Goal: Obtain resource: Obtain resource

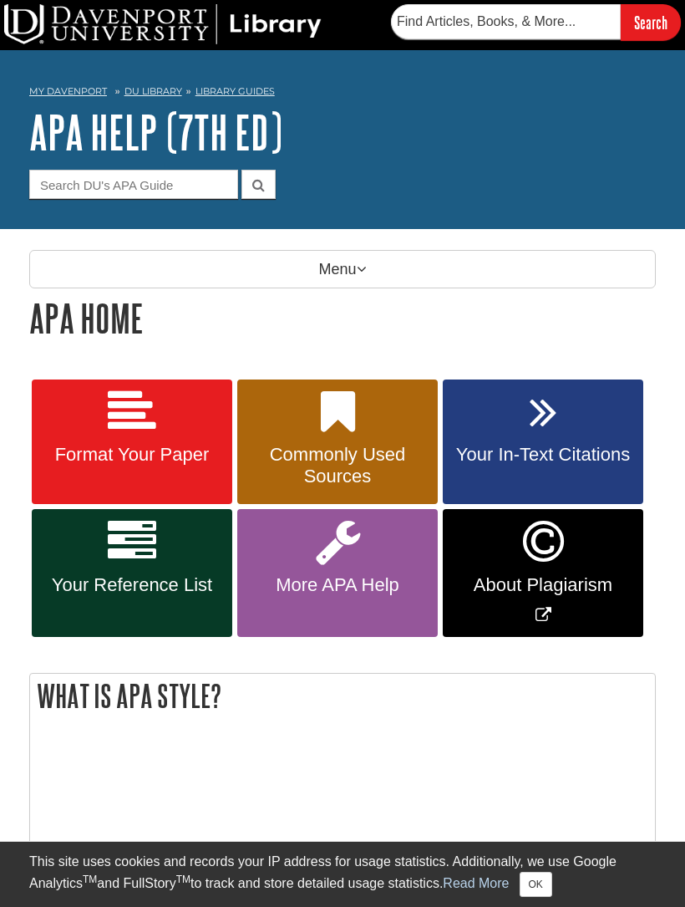
click at [169, 420] on link "Format Your Paper" at bounding box center [132, 441] width 201 height 125
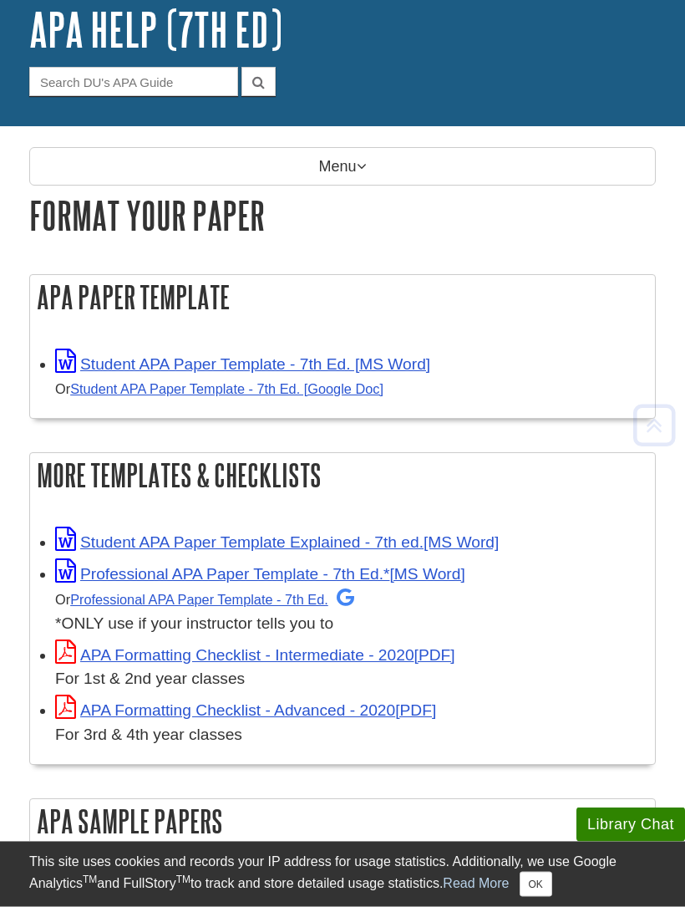
scroll to position [102, 0]
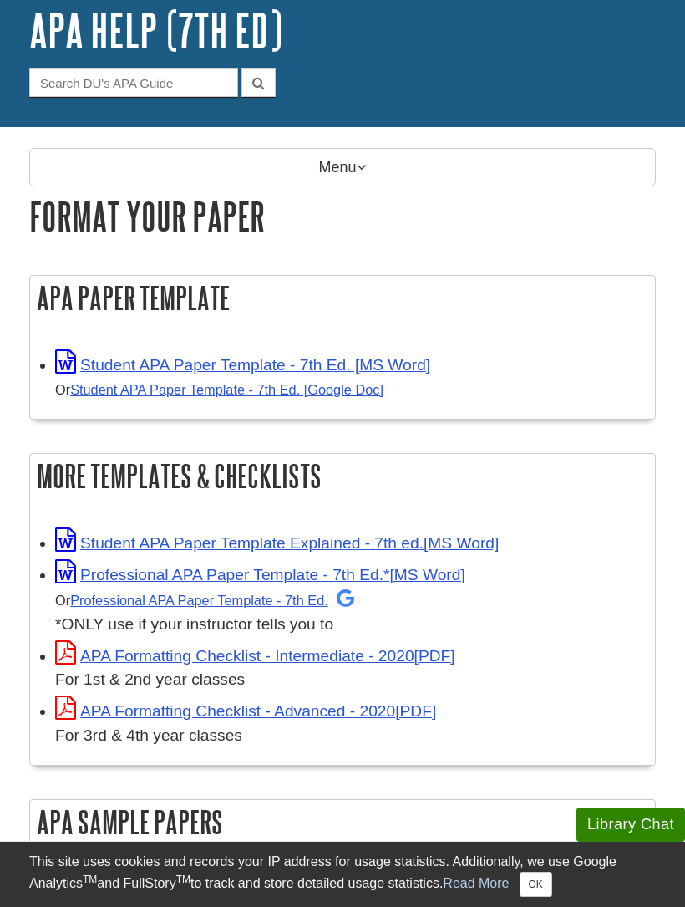
click at [348, 367] on link "Student APA Paper Template - 7th Ed. [MS Word]" at bounding box center [242, 365] width 375 height 18
click at [365, 552] on link "Student APA Paper Template Explained - 7th ed." at bounding box center [277, 543] width 444 height 18
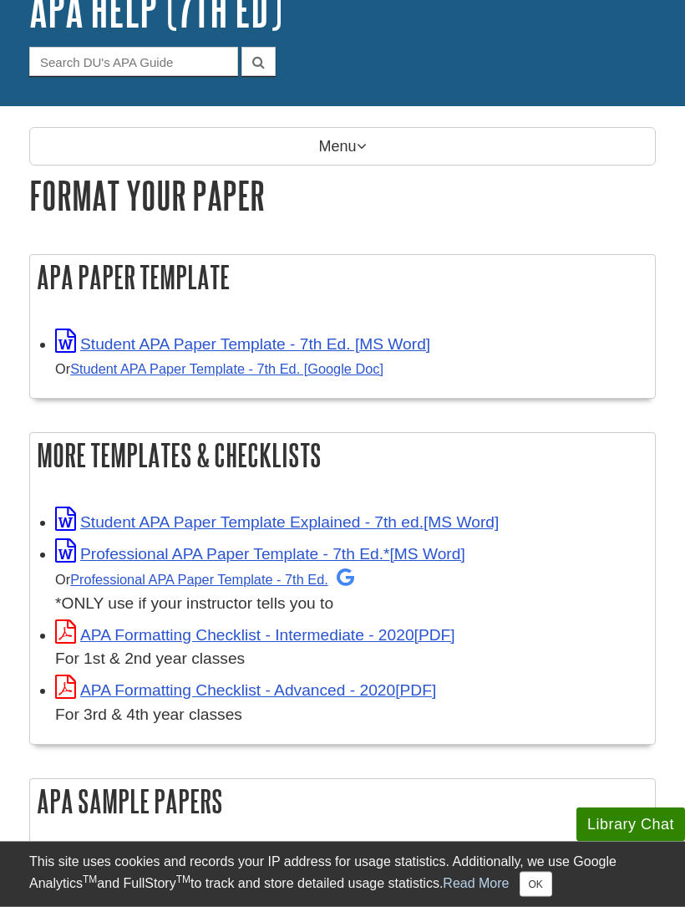
scroll to position [121, 0]
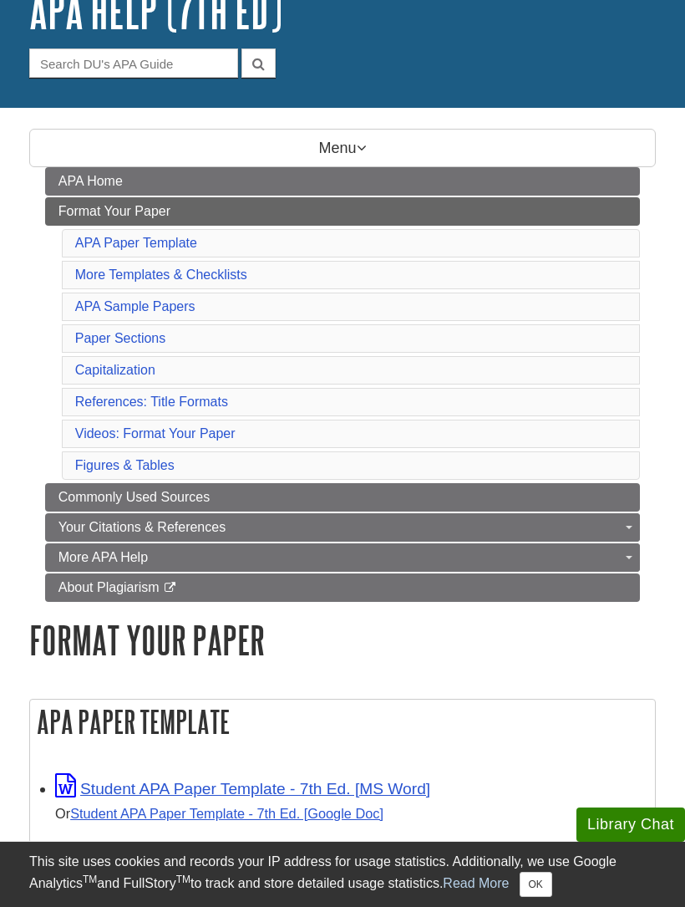
click at [200, 275] on link "More Templates & Checklists" at bounding box center [161, 274] width 172 height 14
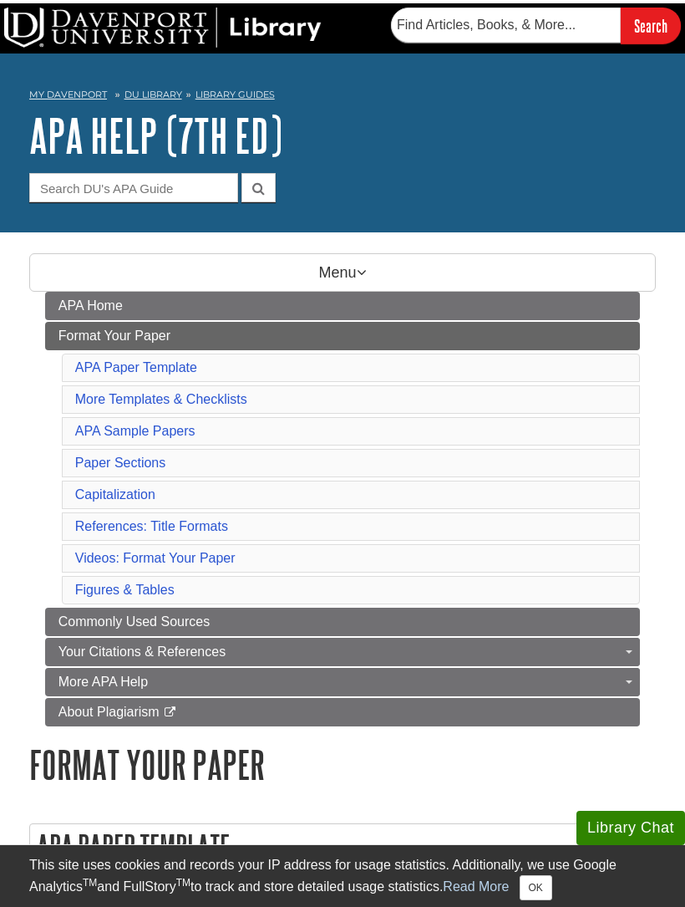
scroll to position [121, 0]
